Goal: Transaction & Acquisition: Book appointment/travel/reservation

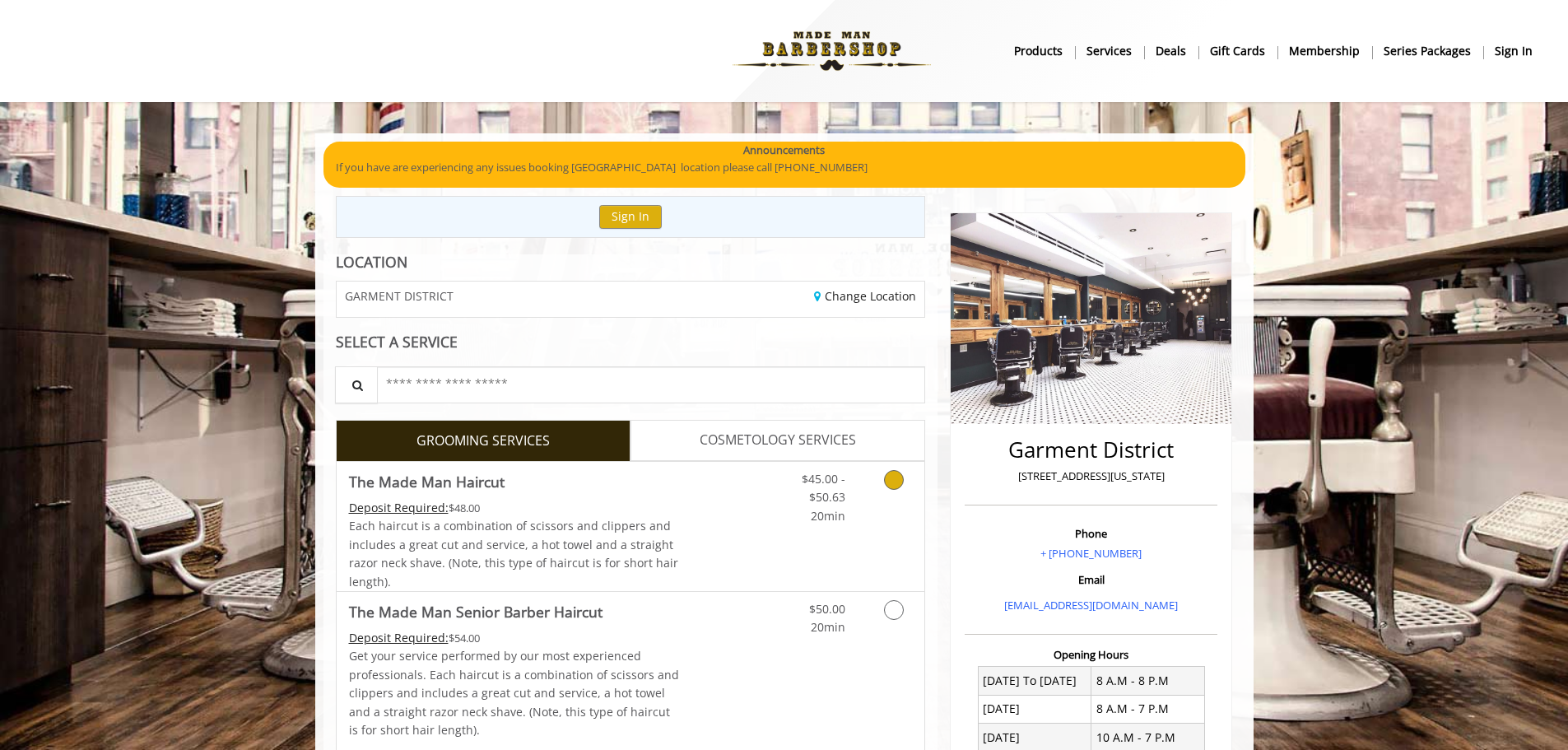
click at [546, 540] on span "Each haircut is a combination of scissors and clippers and includes a great cut…" at bounding box center [513, 553] width 329 height 70
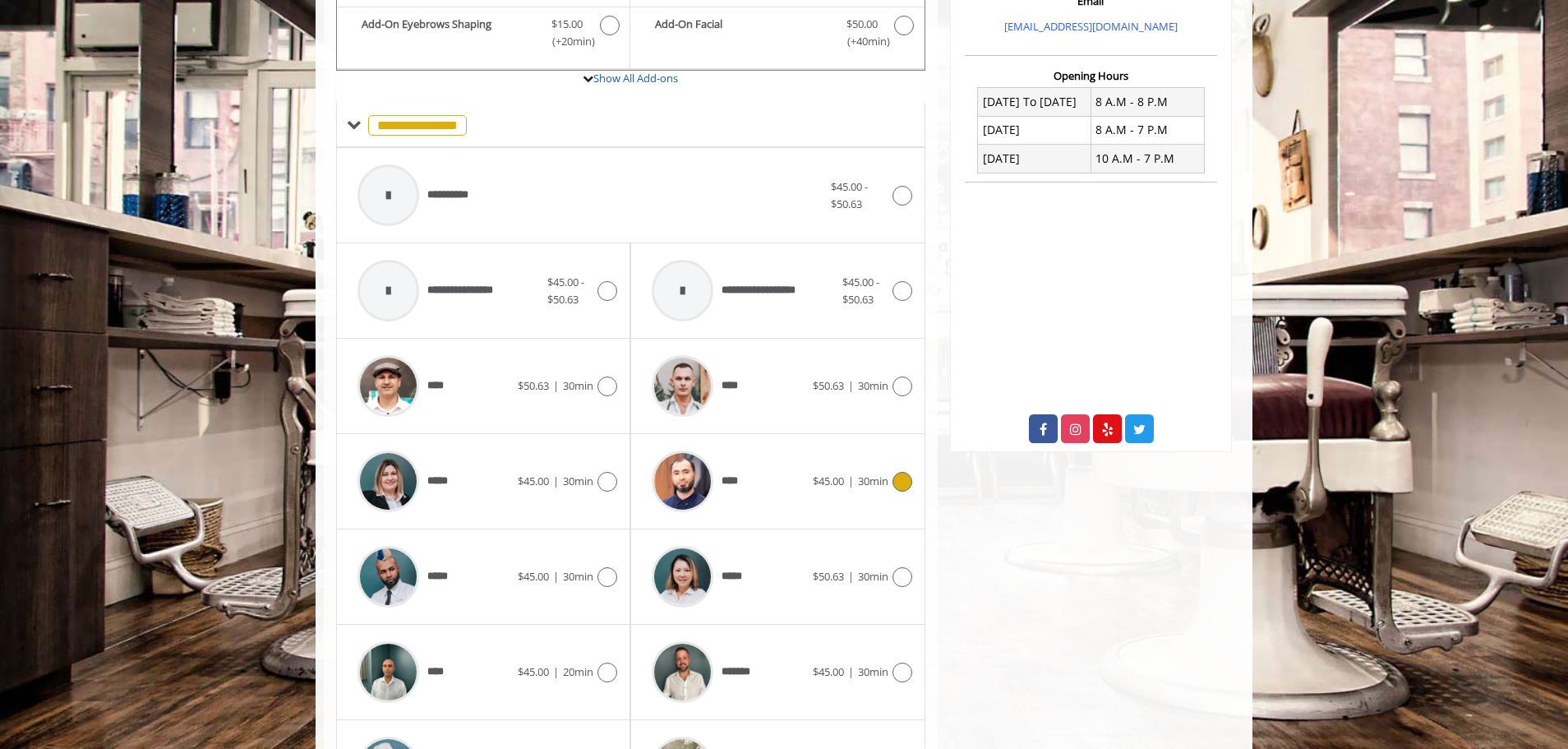
scroll to position [660, 0]
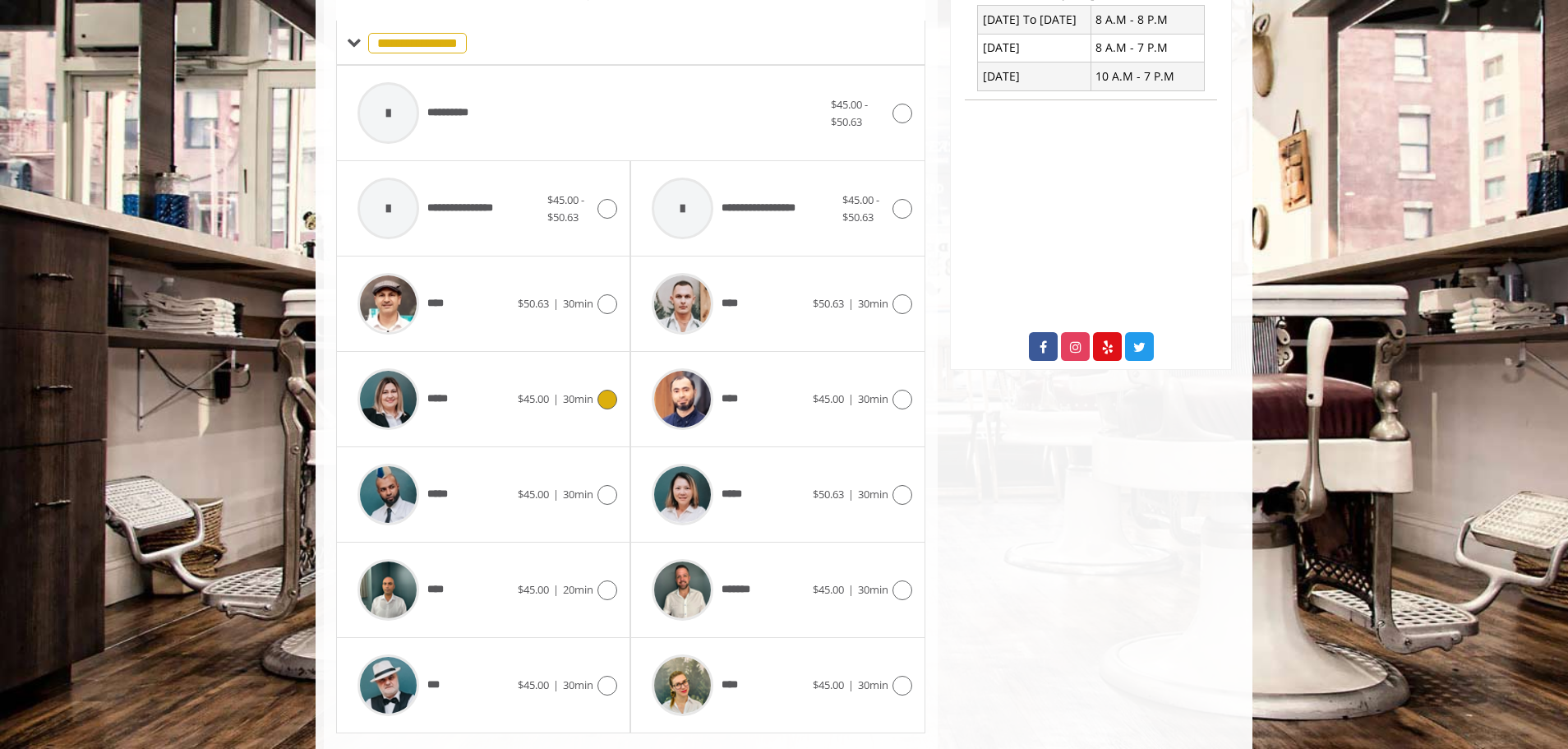
click at [513, 414] on div "*****" at bounding box center [433, 399] width 168 height 78
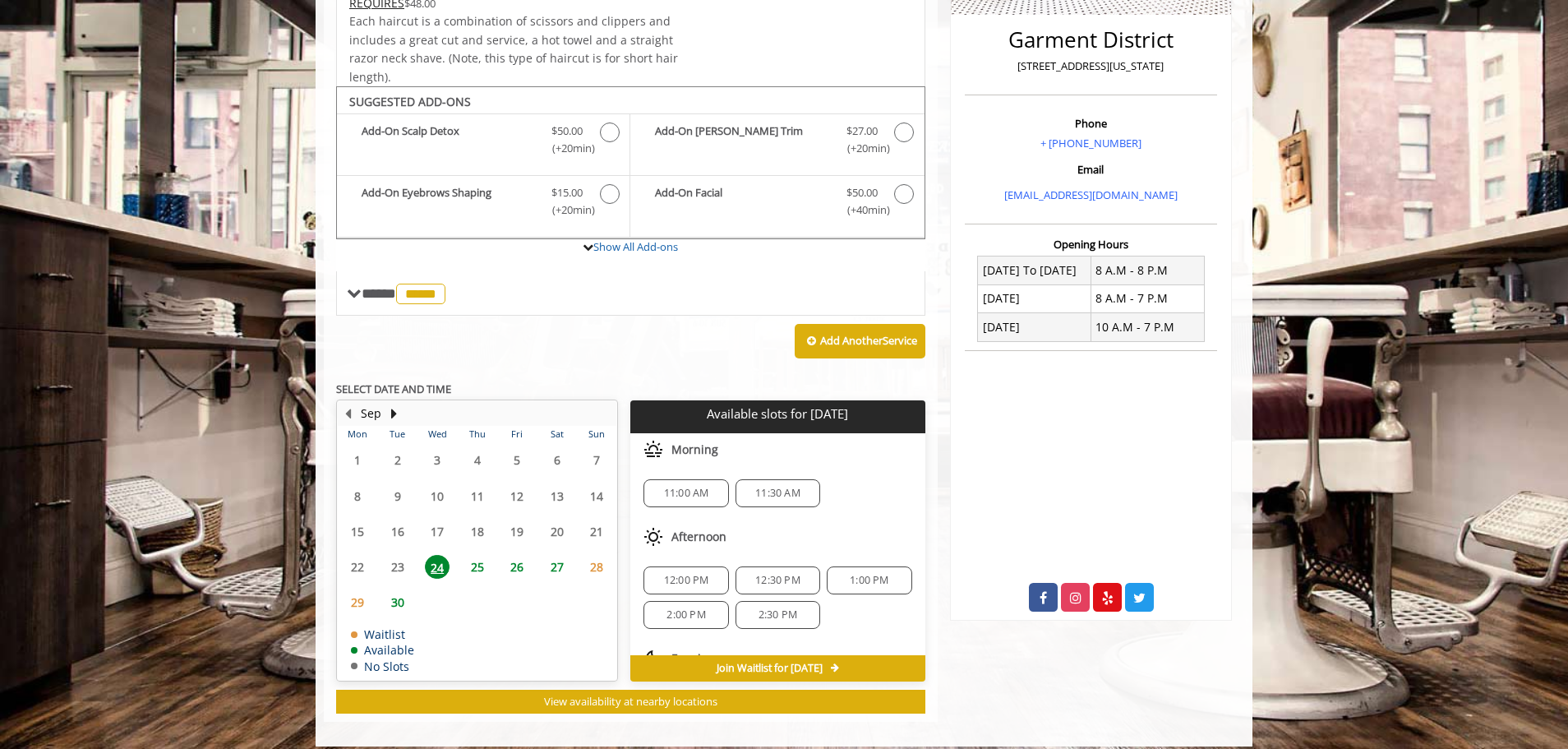
scroll to position [423, 0]
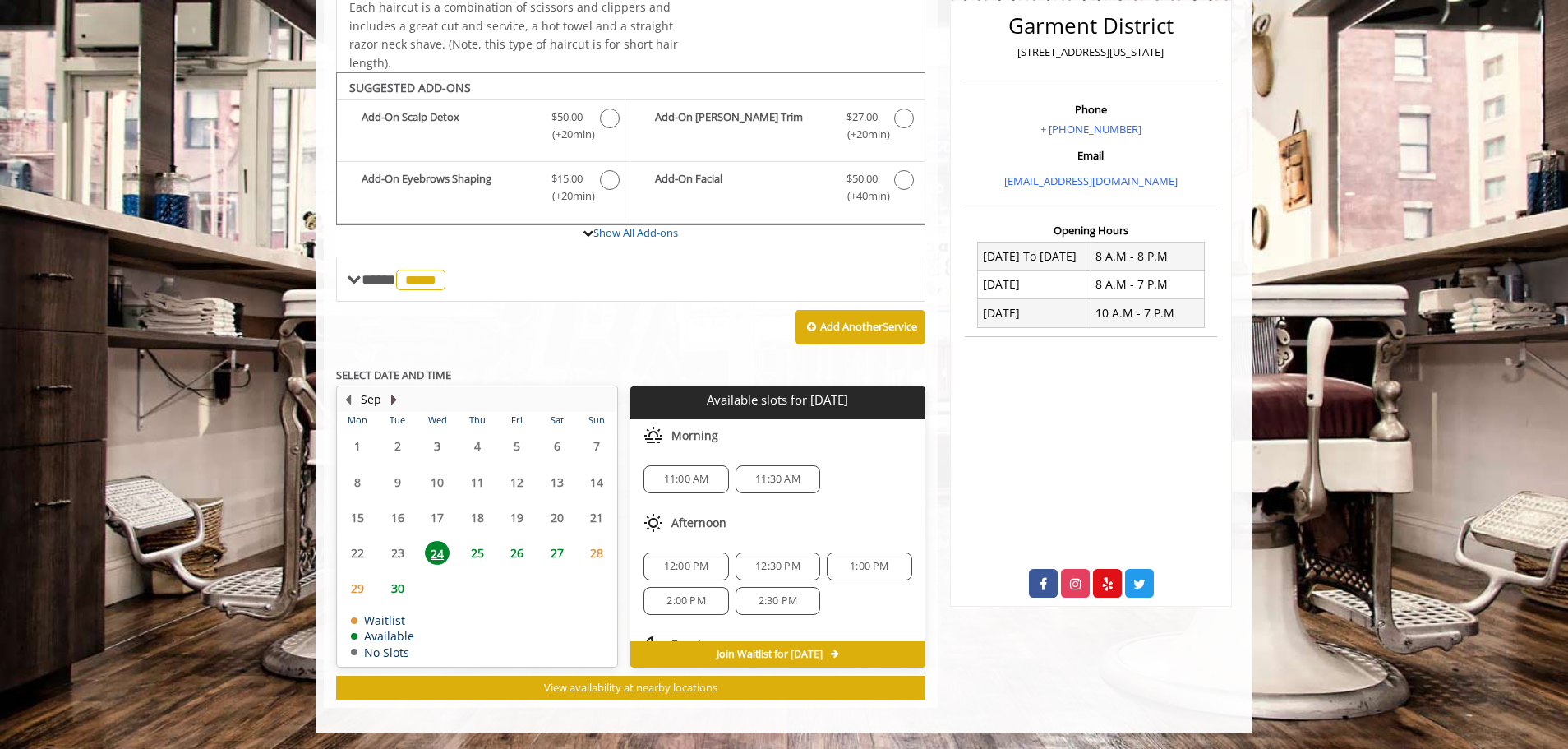
click at [394, 398] on button "Next Month" at bounding box center [394, 399] width 13 height 18
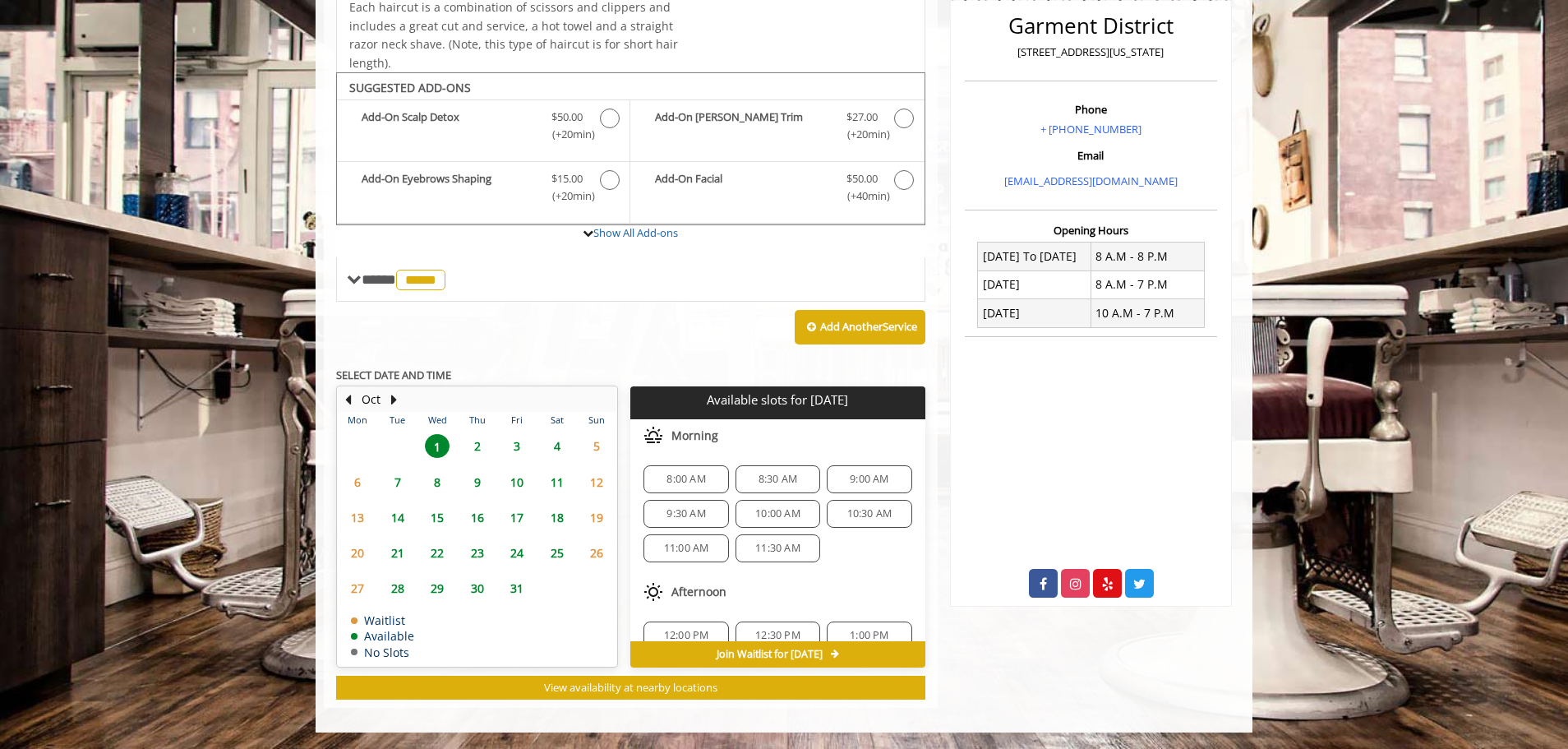
click at [516, 443] on span "3" at bounding box center [517, 445] width 25 height 24
click at [483, 446] on span "2" at bounding box center [477, 445] width 25 height 24
click at [671, 507] on span "9:30 AM" at bounding box center [685, 514] width 39 height 13
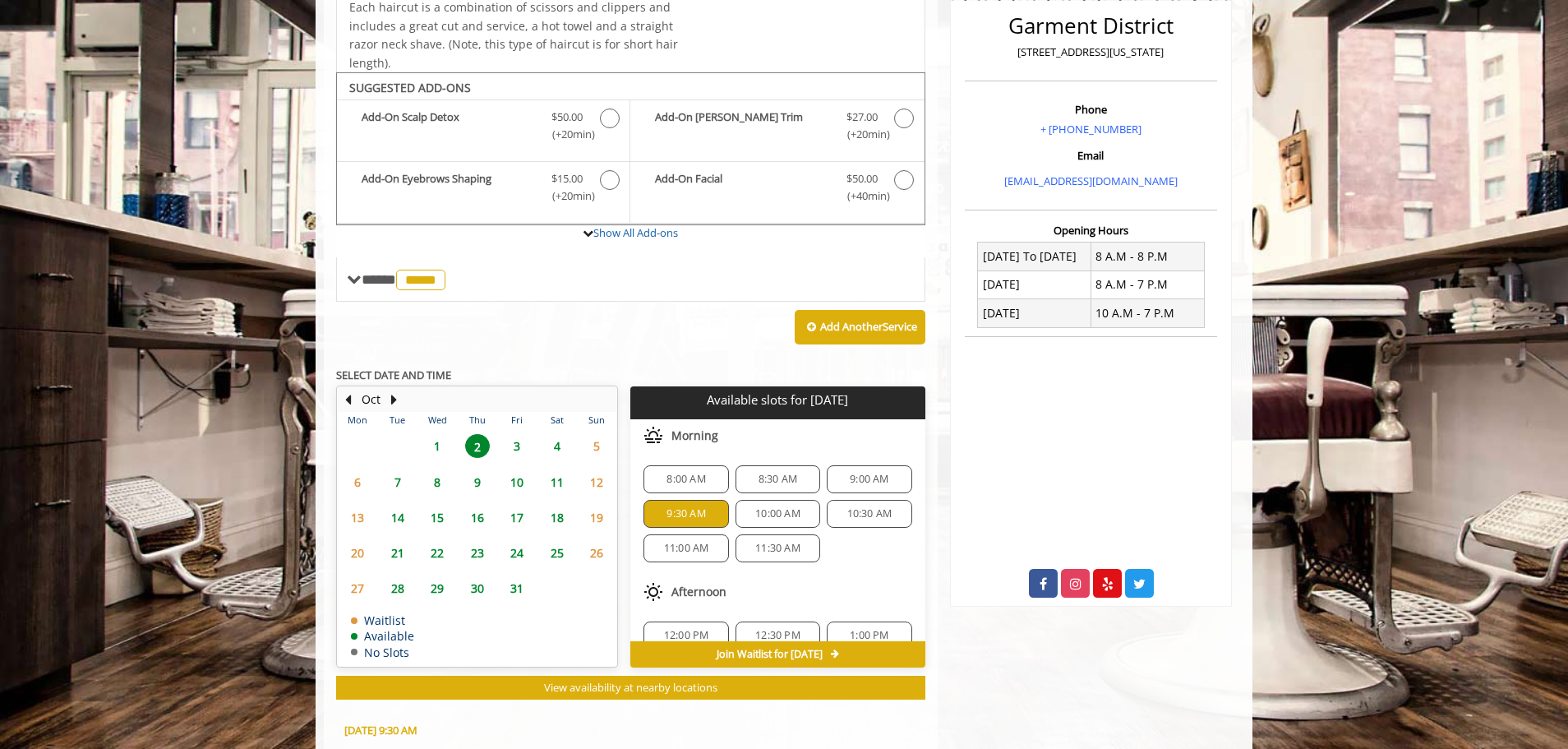
scroll to position [720, 0]
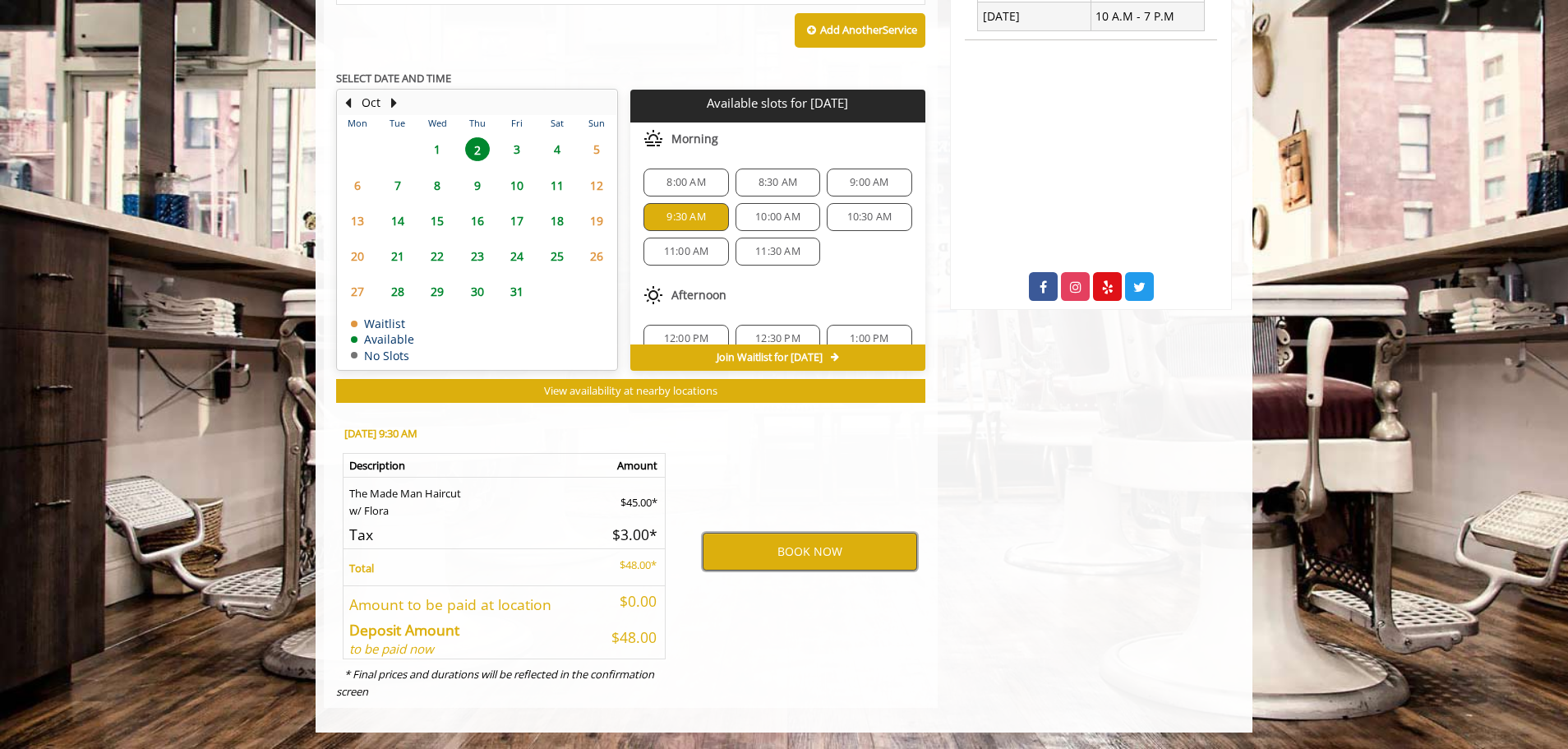
click at [792, 553] on button "BOOK NOW" at bounding box center [810, 552] width 215 height 38
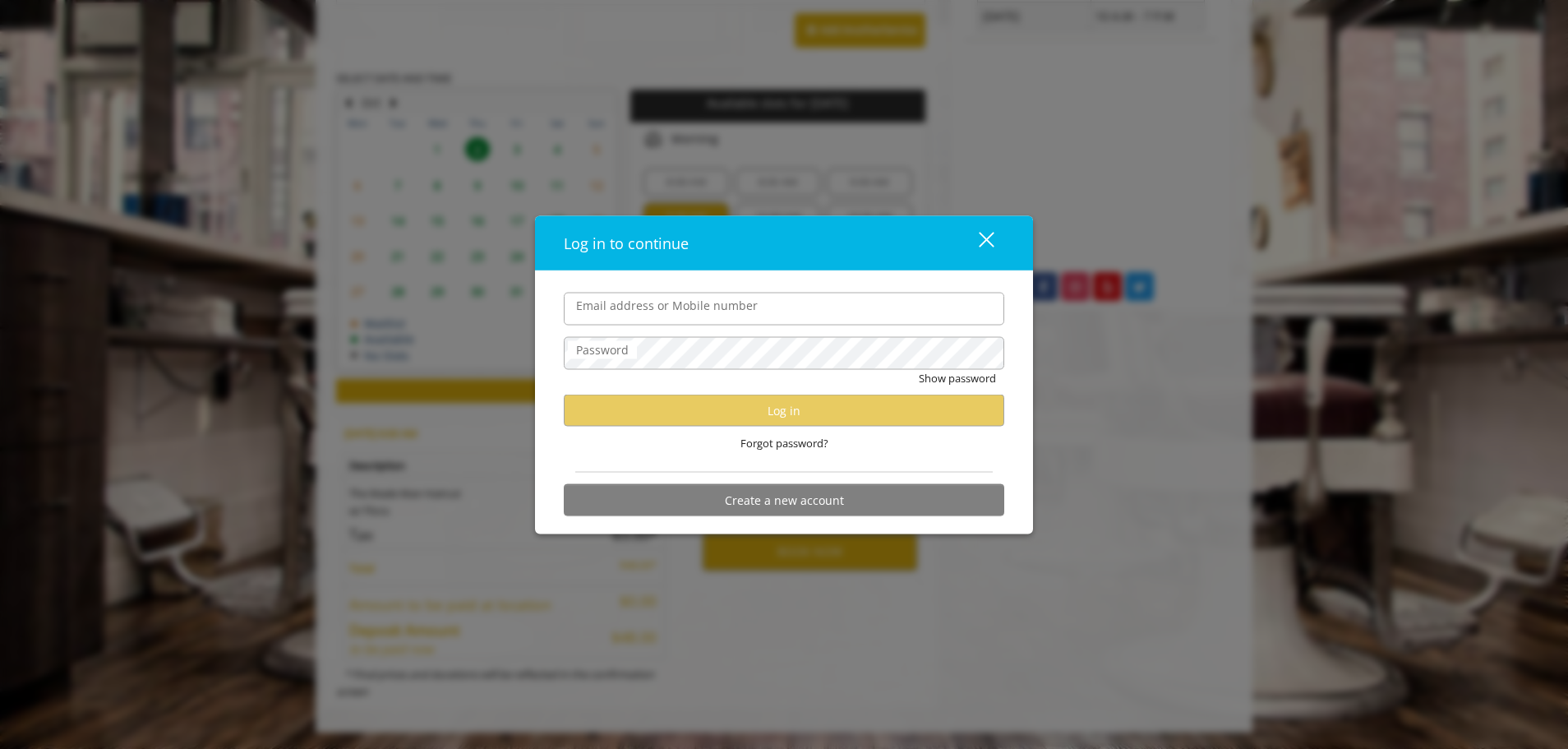
click at [722, 302] on input "Email address or Mobile number" at bounding box center [784, 308] width 440 height 33
type input "**********"
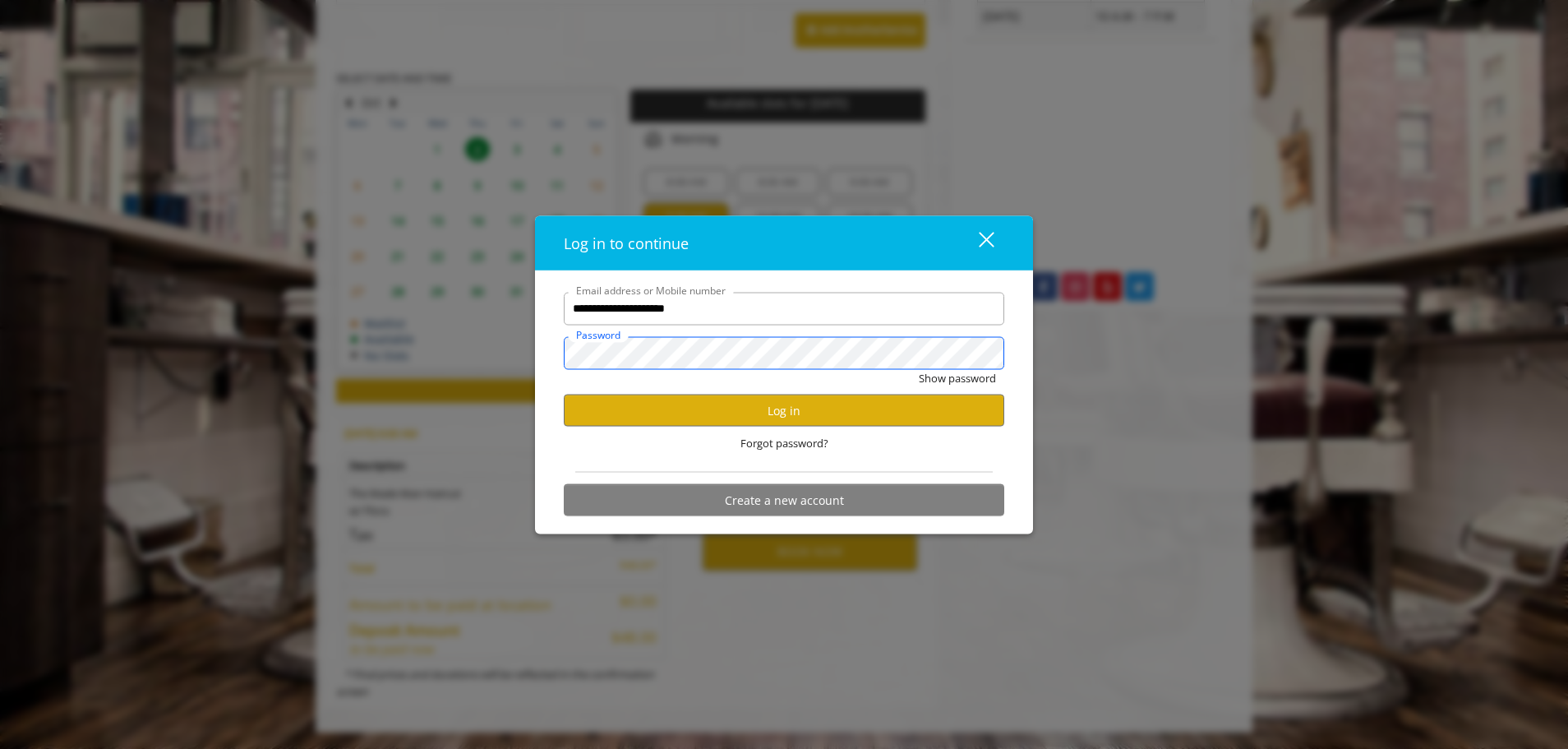
click at [919, 369] on button "Show password" at bounding box center [957, 378] width 77 height 17
click at [784, 407] on button "Log in" at bounding box center [784, 411] width 440 height 32
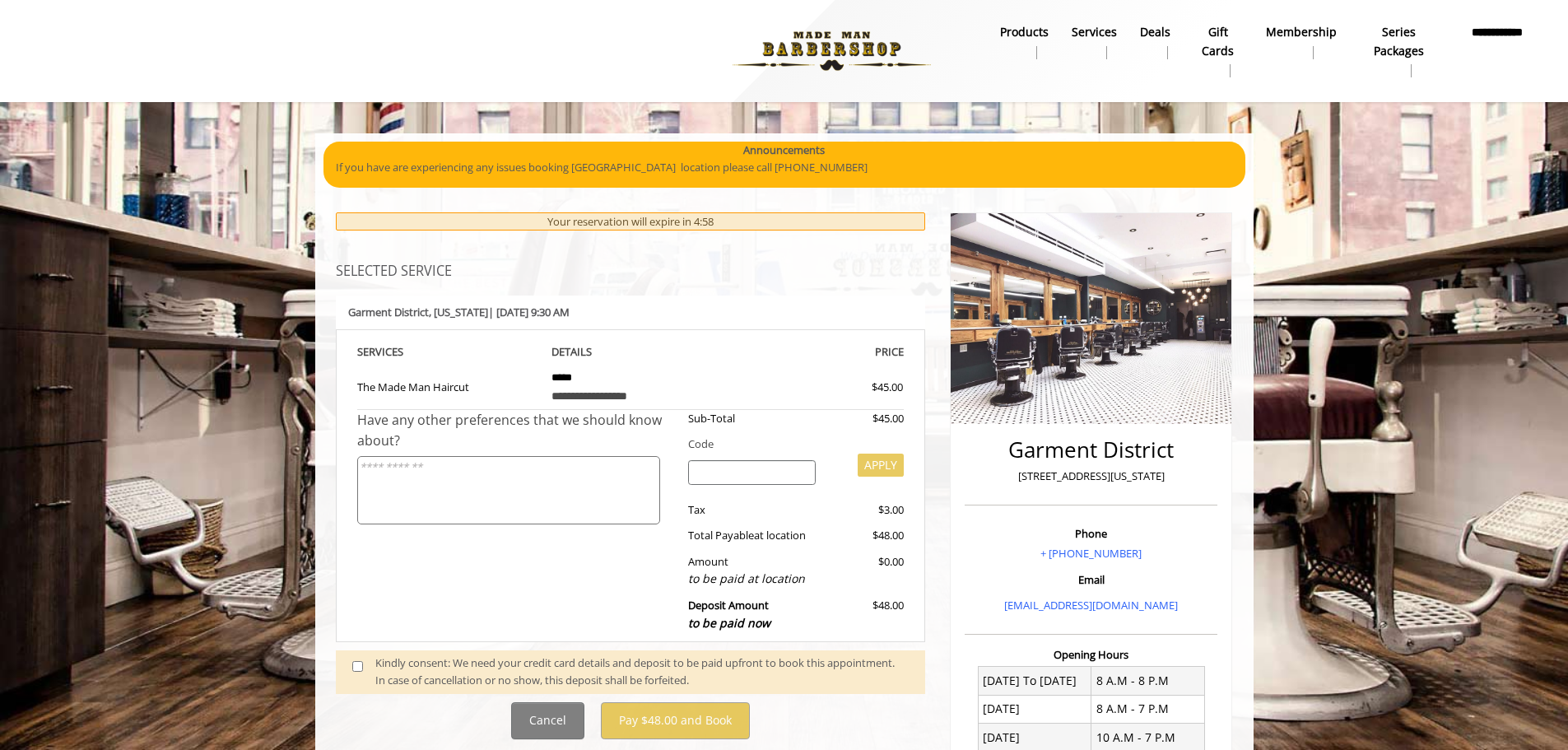
scroll to position [164, 0]
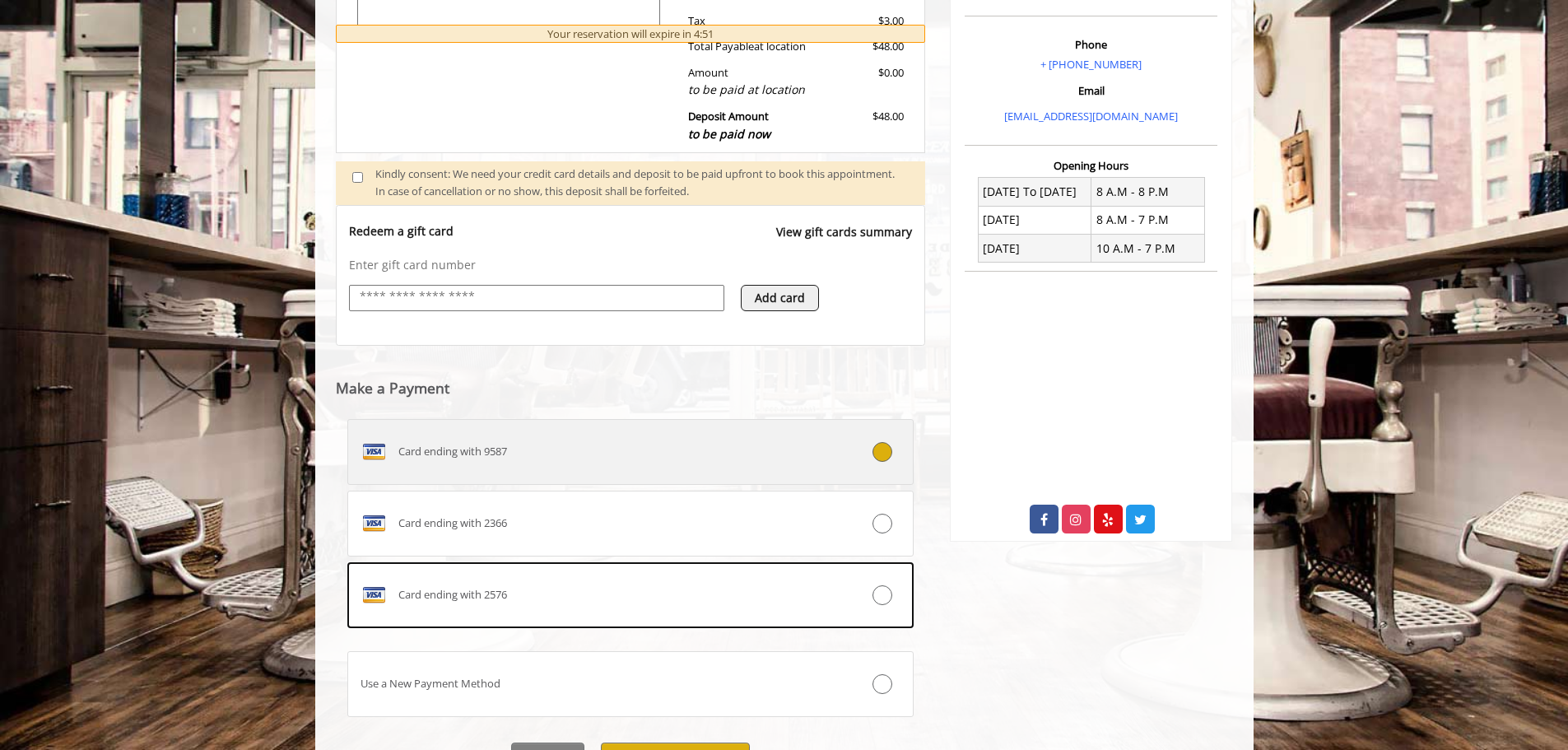
click at [542, 452] on div "Card ending with 9587" at bounding box center [583, 452] width 471 height 27
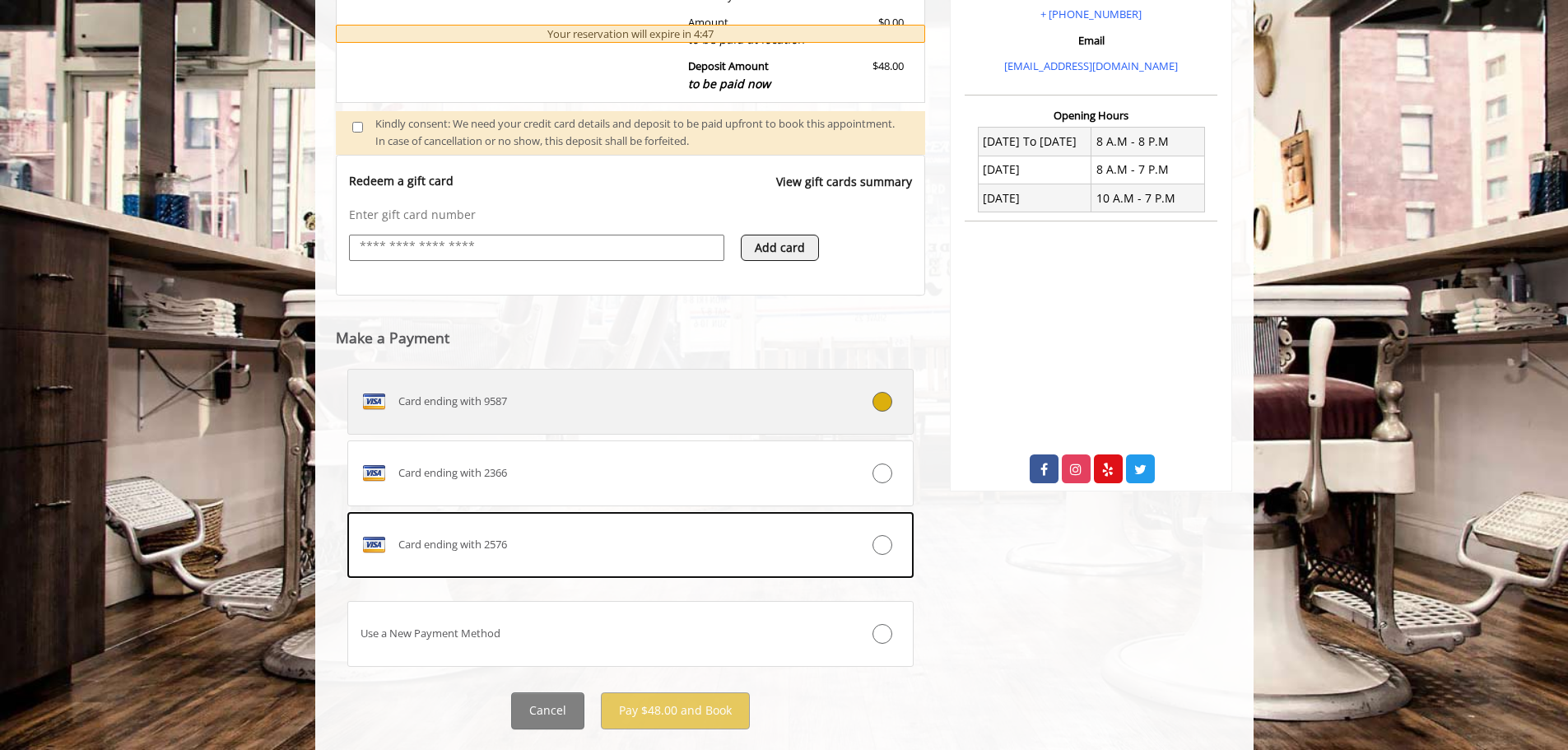
click at [553, 403] on div "Card ending with 9587" at bounding box center [583, 402] width 471 height 27
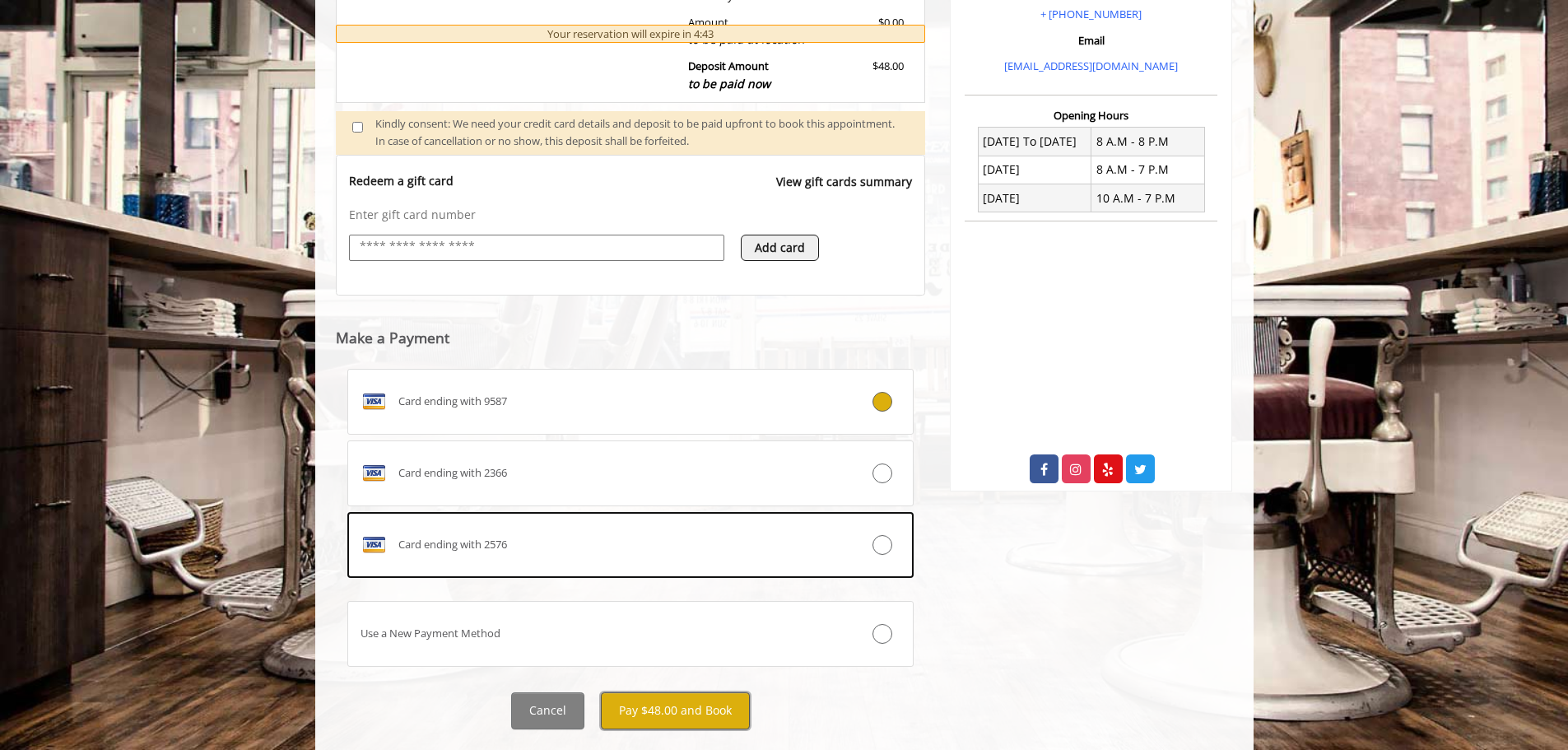
click at [656, 704] on button "Pay $48.00 and Book" at bounding box center [675, 710] width 149 height 37
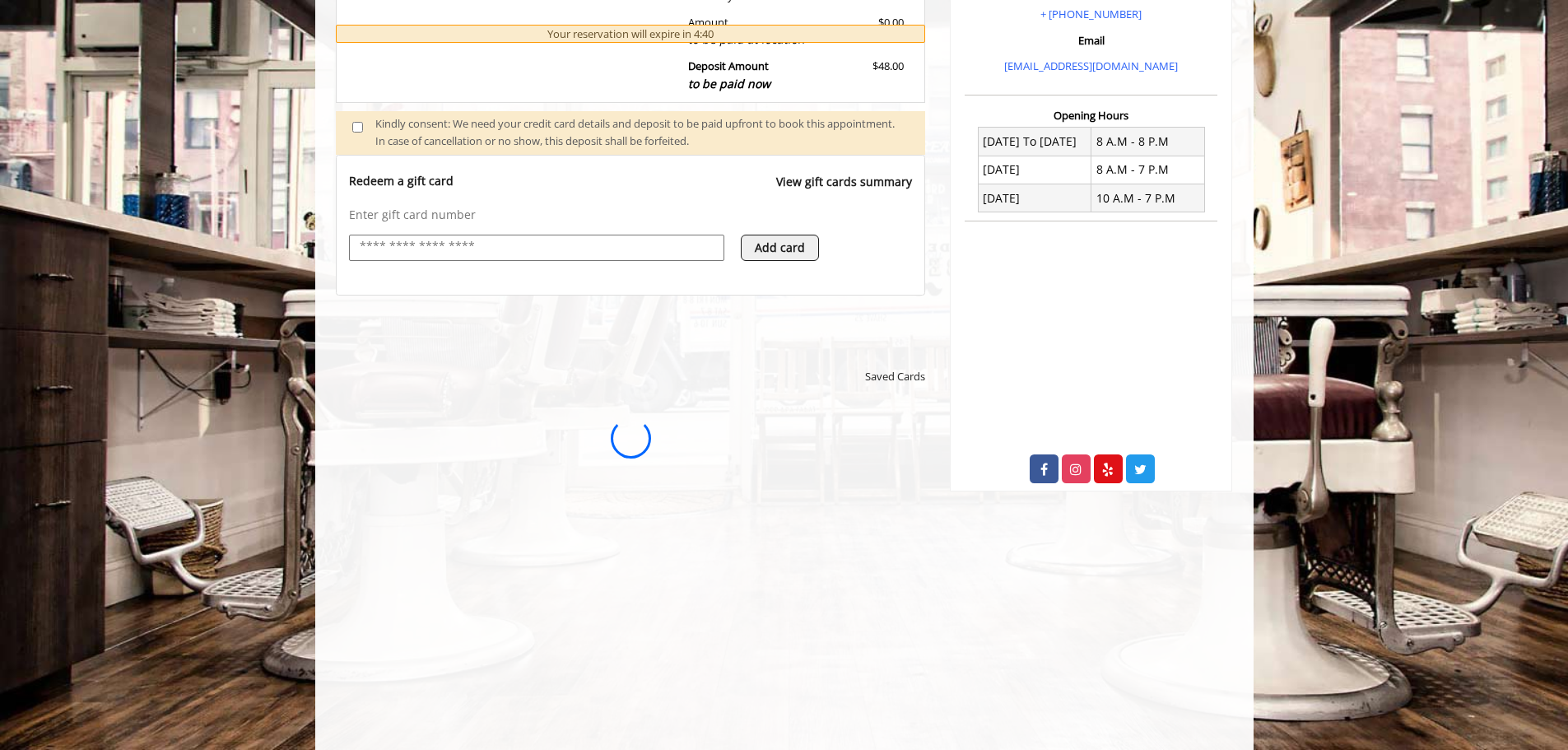
scroll to position [0, 0]
